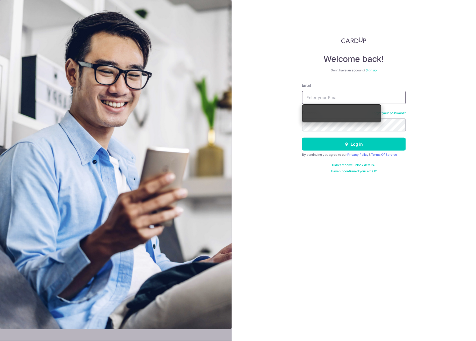
click at [362, 96] on input "Email" at bounding box center [354, 97] width 104 height 13
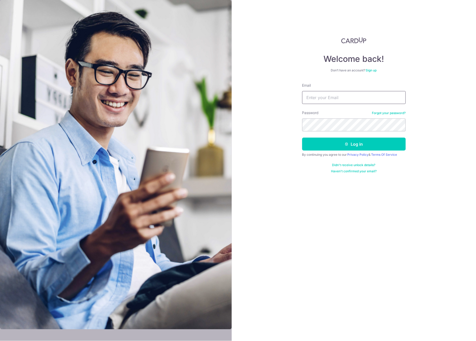
type input "nickseow@yahoo.com"
click at [359, 143] on button "Log in" at bounding box center [354, 144] width 104 height 13
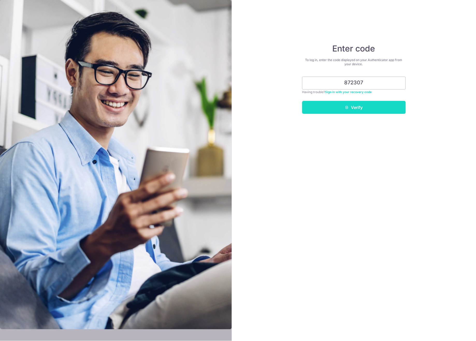
type input "872307"
click at [367, 107] on button "Verify" at bounding box center [354, 107] width 104 height 13
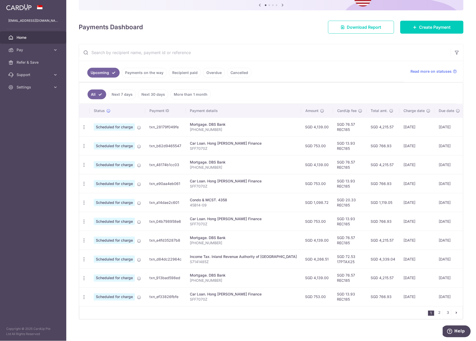
scroll to position [58, 0]
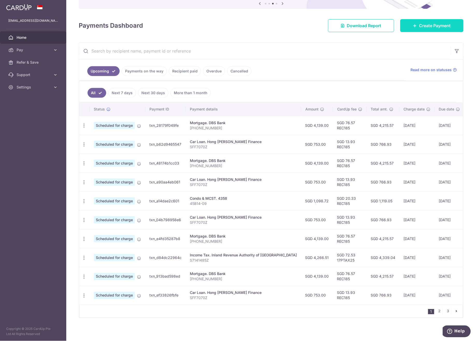
click at [441, 28] on span "Create Payment" at bounding box center [435, 26] width 32 height 6
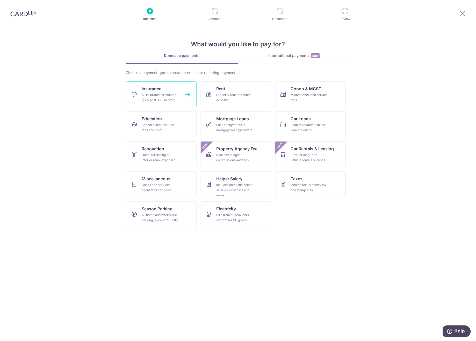
click at [145, 96] on div "All insurance premiums (except NTUC Income)" at bounding box center [160, 97] width 37 height 10
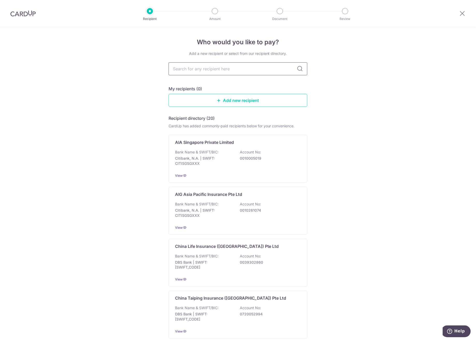
click at [221, 69] on input "text" at bounding box center [238, 68] width 139 height 13
type input "pruden"
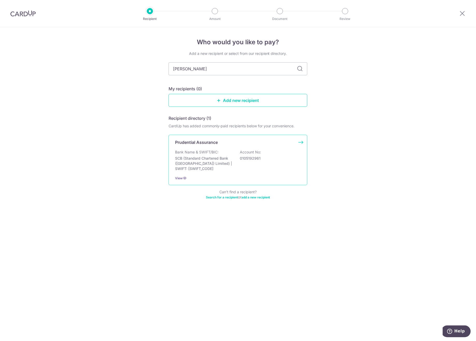
click at [218, 159] on p "SCB (Standard Chartered Bank (Singapore) Limited) | SWIFT: SCBLSG22XXX" at bounding box center [204, 164] width 58 height 16
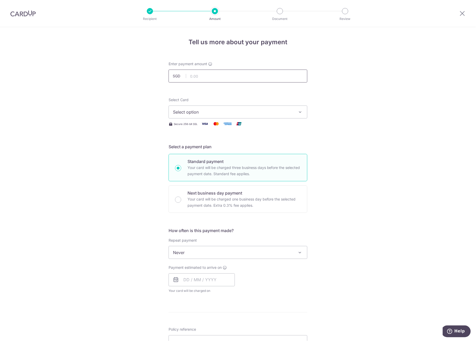
click at [205, 76] on input "text" at bounding box center [238, 76] width 139 height 13
type input "937.50"
click at [219, 114] on span "Select option" at bounding box center [233, 112] width 121 height 6
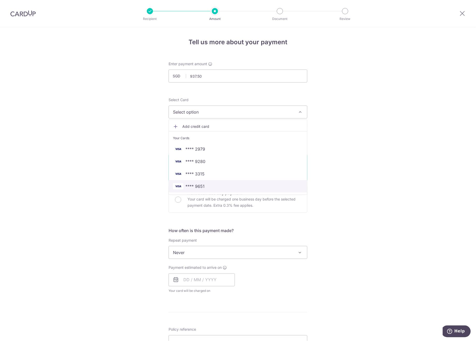
click at [199, 187] on span "**** 9651" at bounding box center [194, 186] width 19 height 6
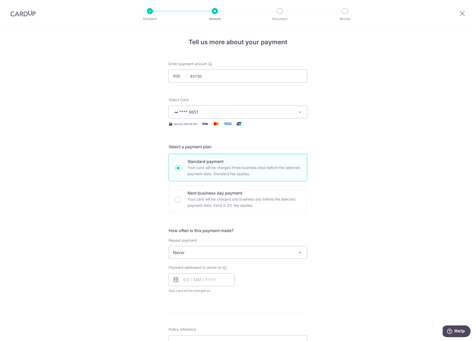
scroll to position [29, 0]
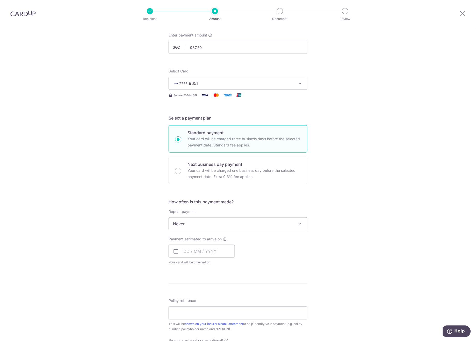
click at [227, 223] on span "Never" at bounding box center [238, 224] width 138 height 12
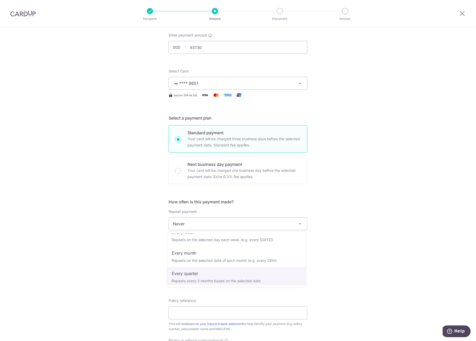
select select "4"
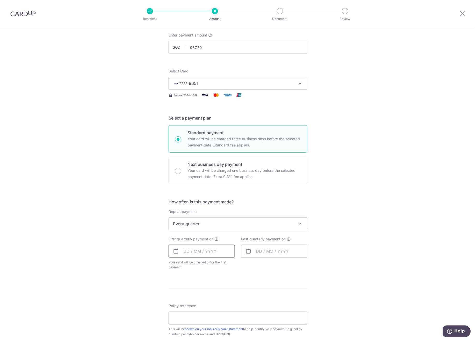
click at [184, 253] on input "text" at bounding box center [202, 251] width 66 height 13
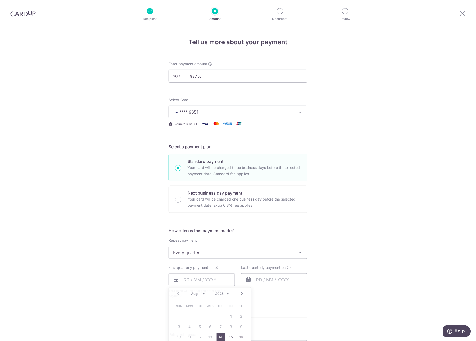
click at [32, 12] on img at bounding box center [22, 13] width 25 height 6
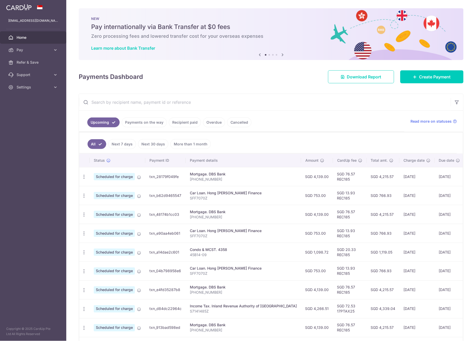
drag, startPoint x: 402, startPoint y: 177, endPoint x: 412, endPoint y: 198, distance: 23.5
click at [412, 198] on tbody "Update payment Cancel payment Upload doc Scheduled for charge txn_28179f049fe M…" at bounding box center [291, 261] width 425 height 189
click at [412, 198] on td "[DATE]" at bounding box center [417, 195] width 35 height 19
drag, startPoint x: 408, startPoint y: 214, endPoint x: 413, endPoint y: 238, distance: 23.8
click at [413, 238] on tbody "Update payment Cancel payment Upload doc Scheduled for charge txn_28179f049fe M…" at bounding box center [291, 261] width 425 height 189
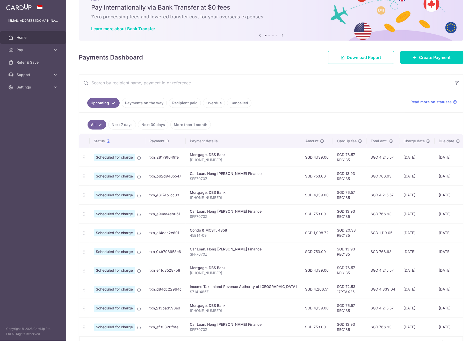
scroll to position [29, 0]
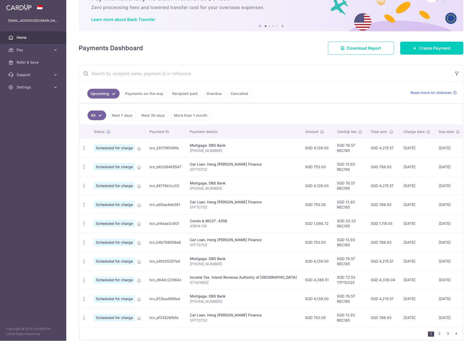
drag, startPoint x: 394, startPoint y: 219, endPoint x: 400, endPoint y: 268, distance: 49.3
click at [400, 268] on tbody "Update payment Cancel payment Upload doc Scheduled for charge txn_28179f049fe M…" at bounding box center [291, 233] width 425 height 189
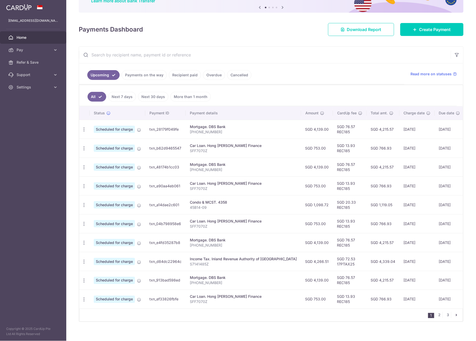
scroll to position [56, 0]
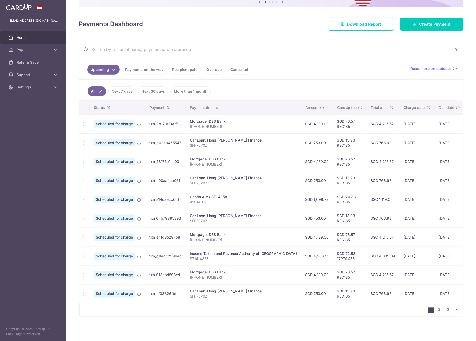
drag, startPoint x: 392, startPoint y: 255, endPoint x: 400, endPoint y: 273, distance: 19.5
click at [400, 273] on tbody "Update payment Cancel payment Upload doc Scheduled for charge txn_28179f049fe M…" at bounding box center [291, 208] width 425 height 189
click at [400, 272] on td "[DATE]" at bounding box center [417, 275] width 35 height 19
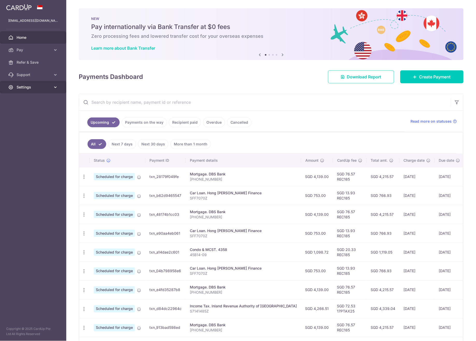
click at [40, 85] on span "Settings" at bounding box center [34, 87] width 34 height 5
click at [27, 111] on span "Logout" at bounding box center [34, 112] width 34 height 5
